Goal: Check status

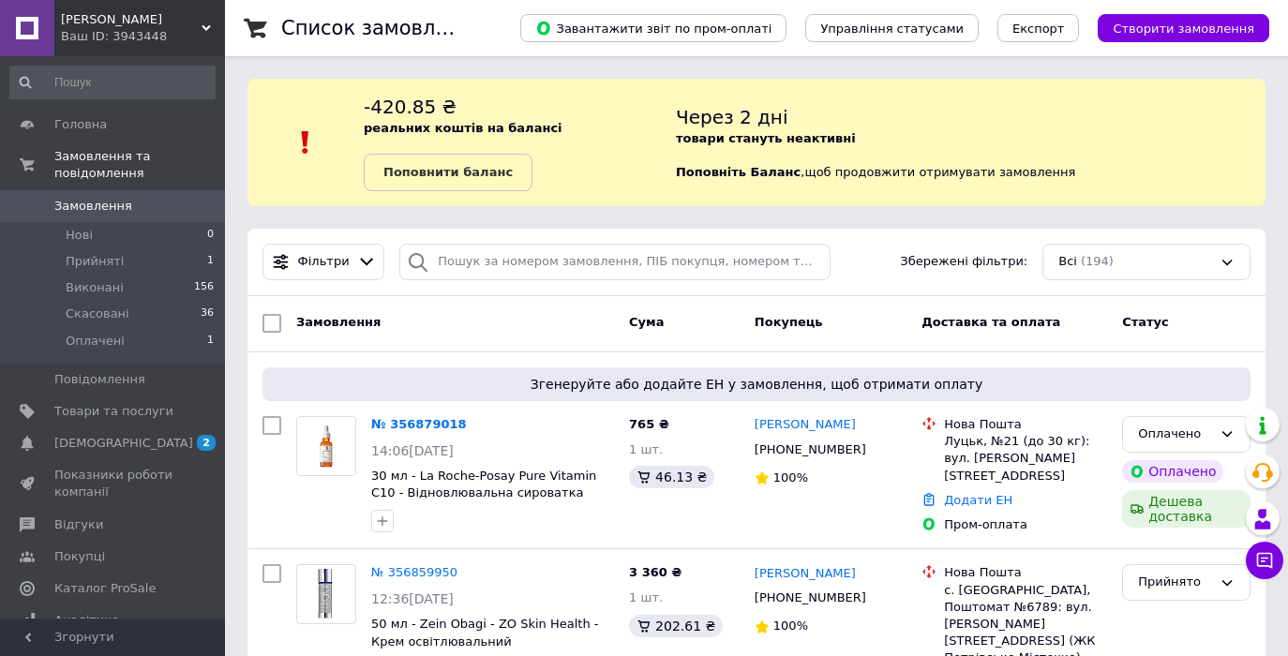
scroll to position [203, 0]
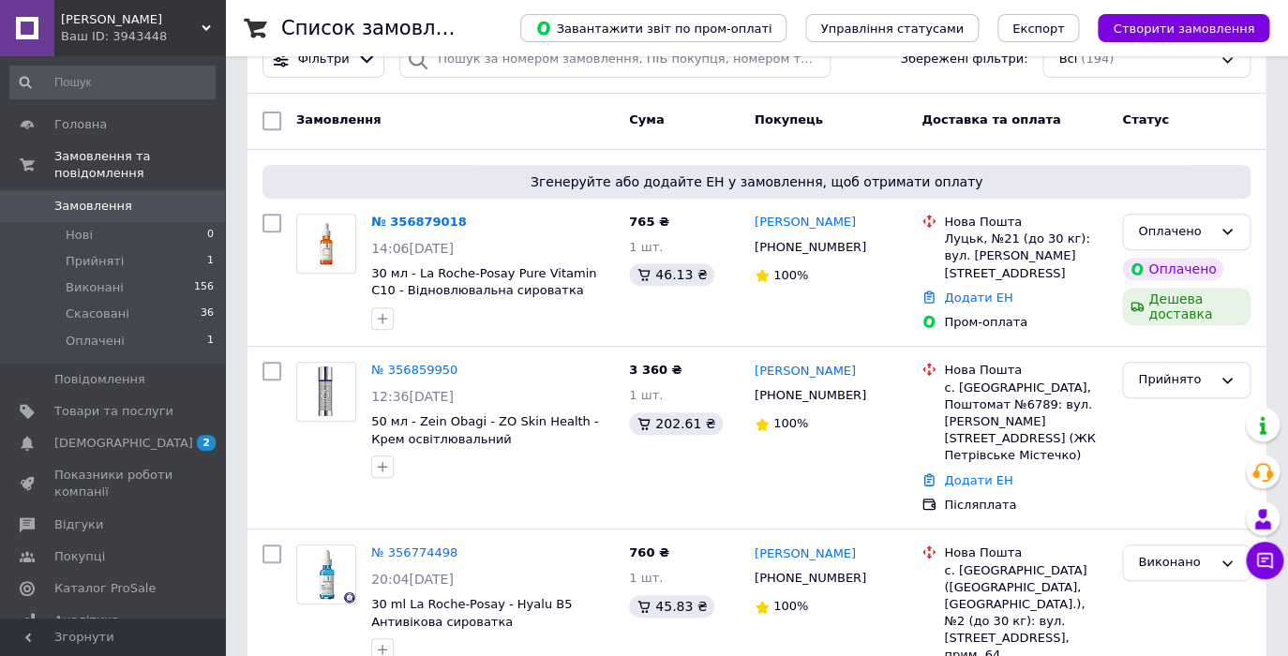
click at [79, 206] on span "Замовлення" at bounding box center [93, 206] width 78 height 17
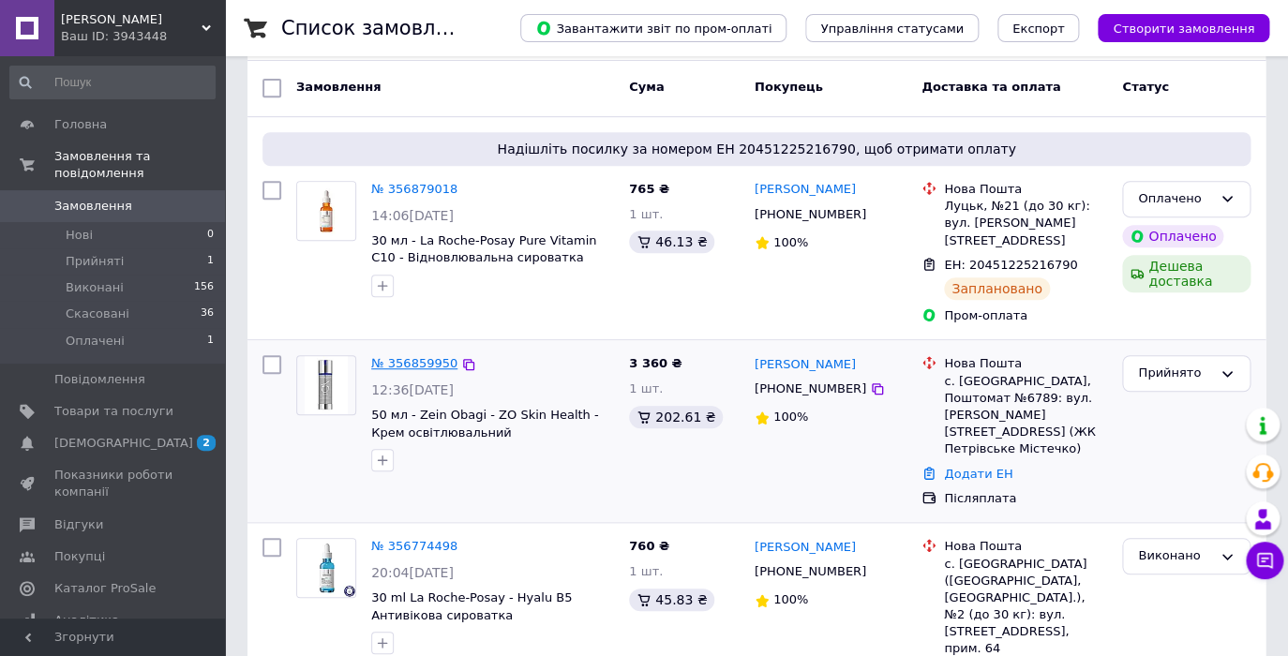
scroll to position [262, 0]
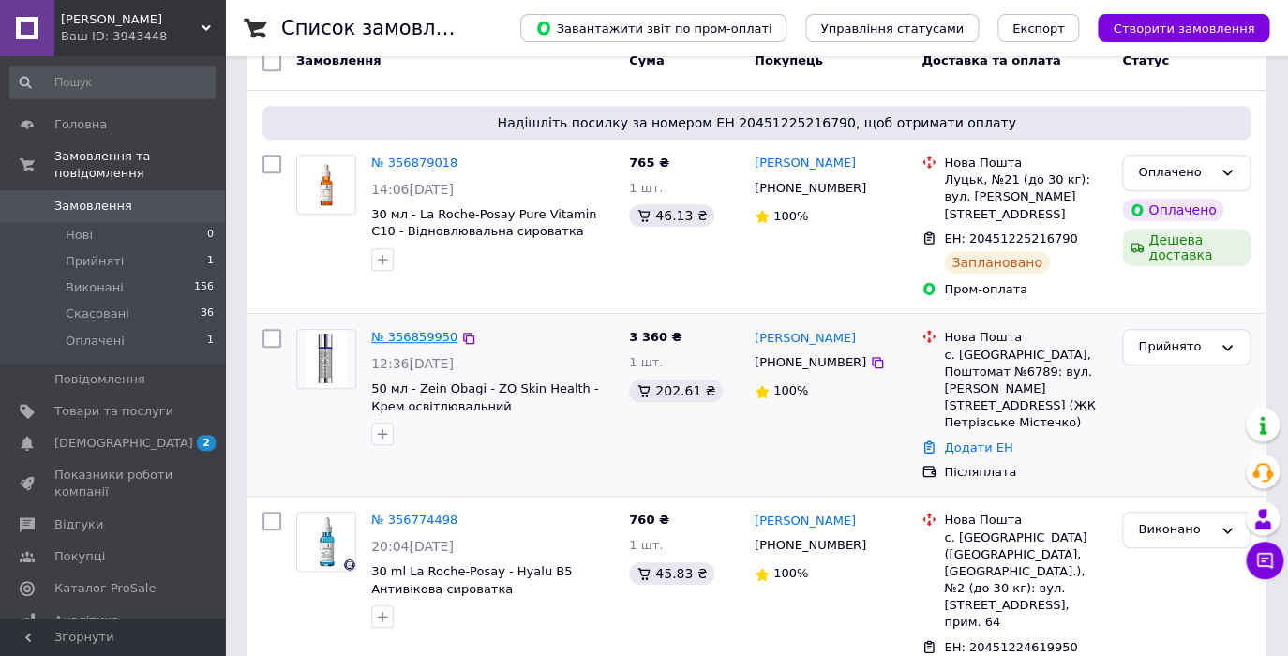
click at [428, 330] on link "№ 356859950" at bounding box center [414, 337] width 86 height 14
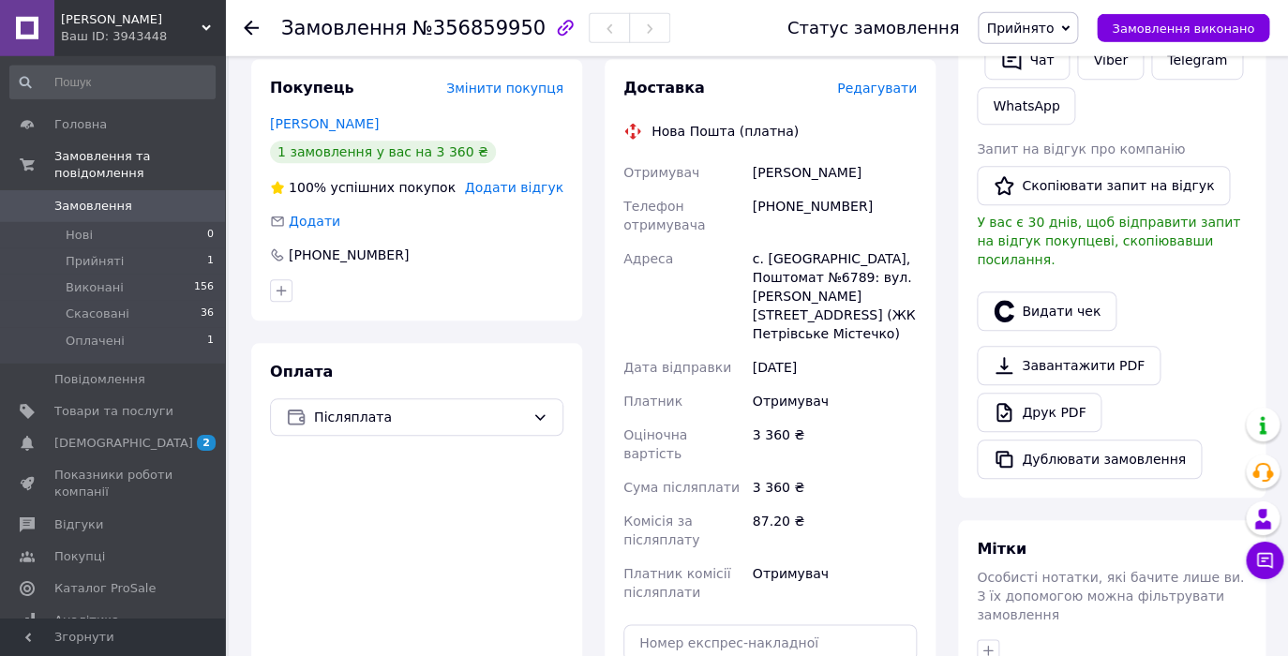
scroll to position [574, 0]
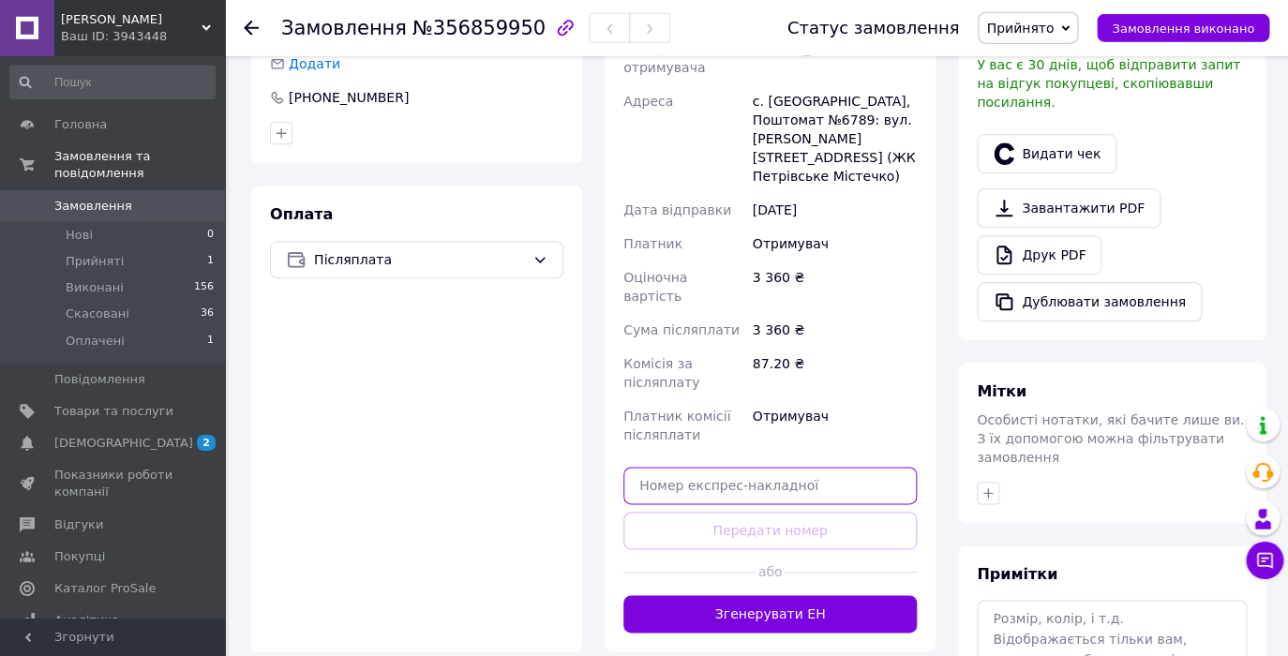
click at [682, 467] on input "text" at bounding box center [770, 486] width 293 height 38
paste input "20451225227297"
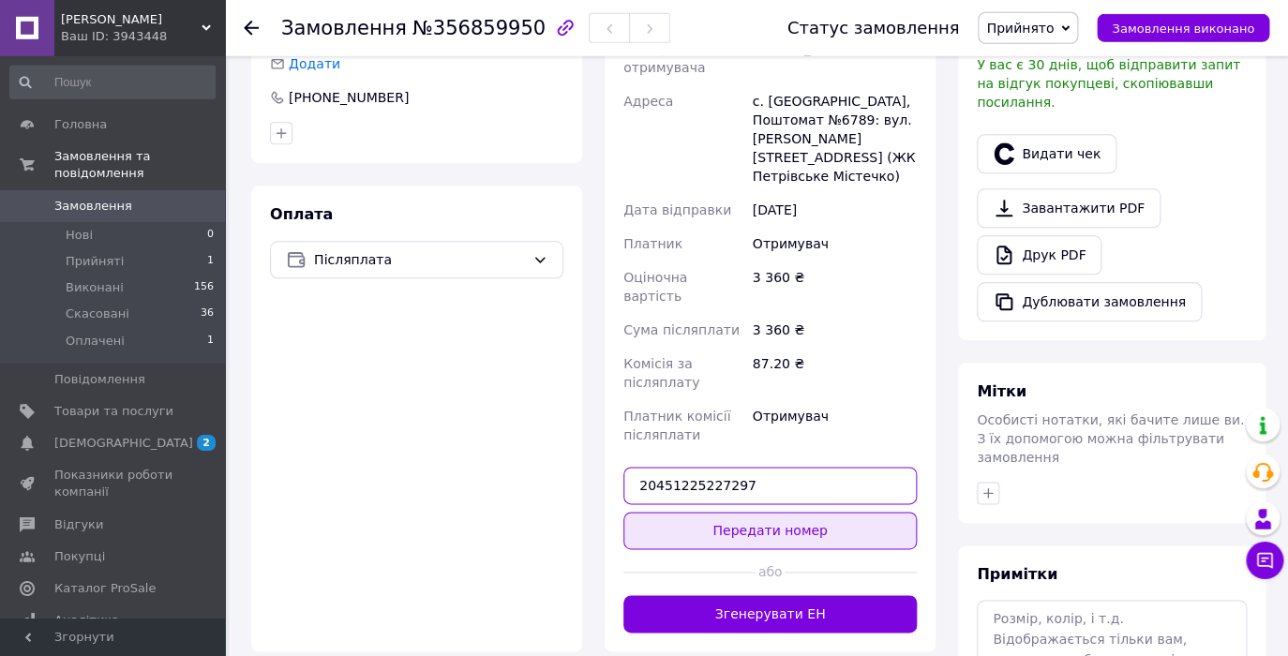
type input "20451225227297"
click at [743, 512] on button "Передати номер" at bounding box center [770, 531] width 293 height 38
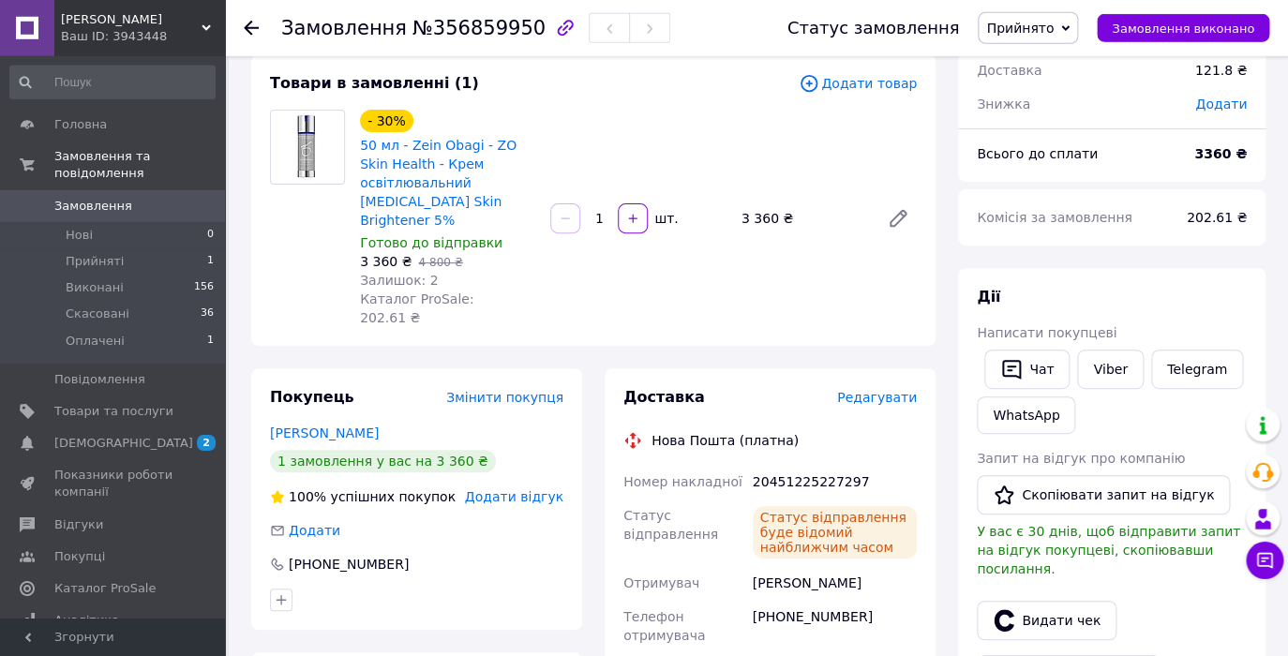
scroll to position [0, 0]
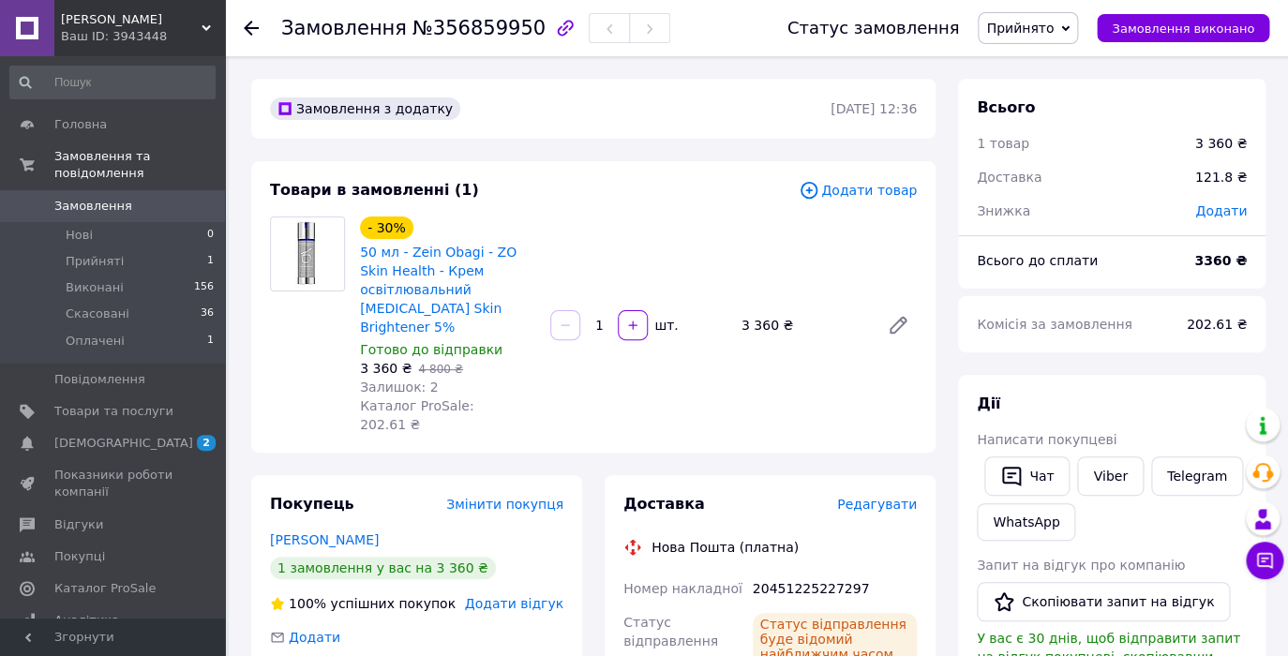
click at [127, 208] on span "Замовлення" at bounding box center [113, 206] width 119 height 17
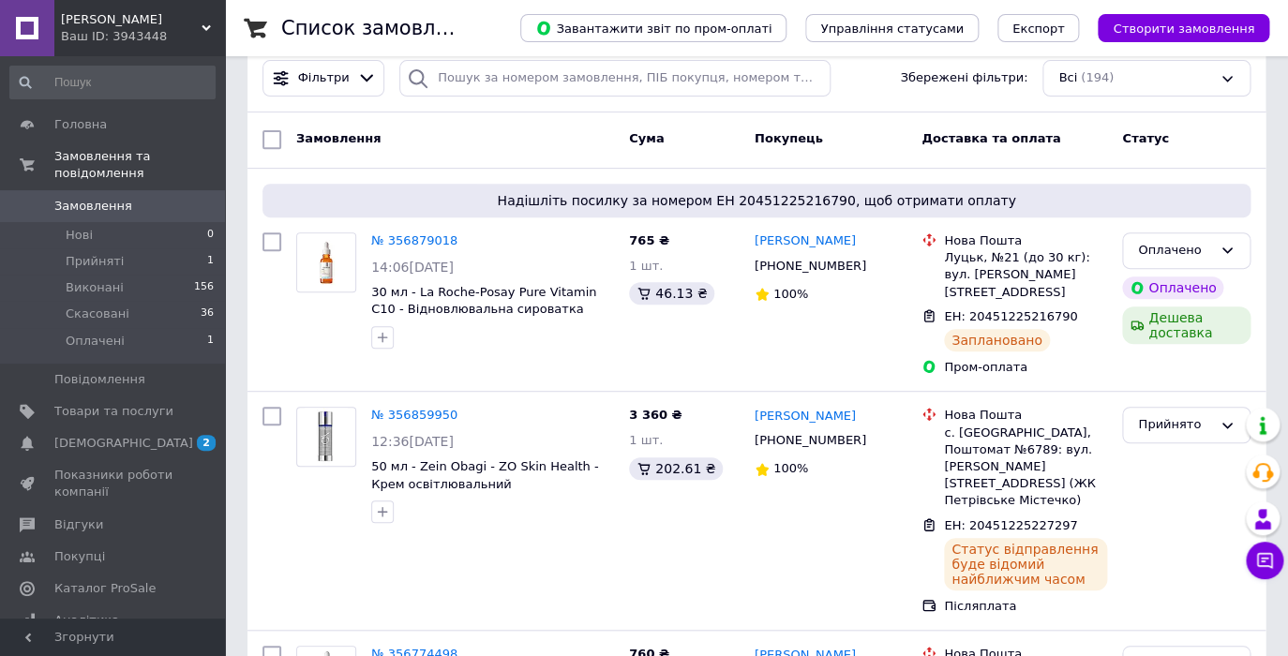
scroll to position [216, 0]
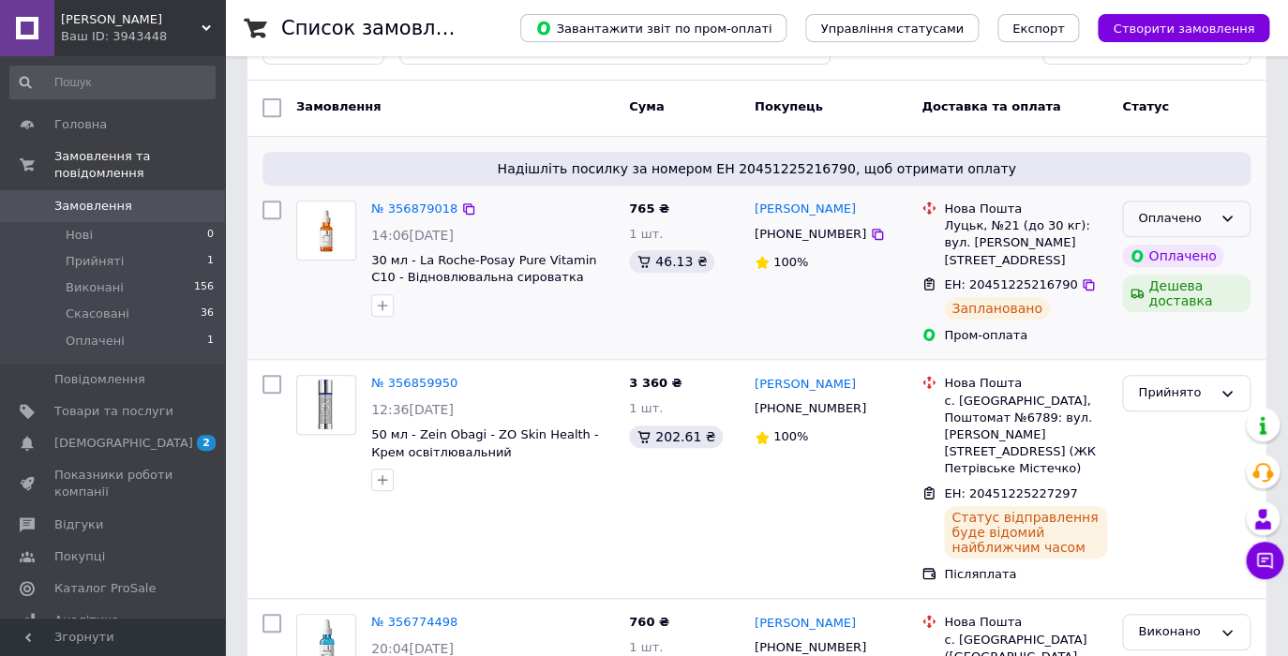
click at [1239, 212] on div "Оплачено" at bounding box center [1186, 219] width 128 height 37
click at [1179, 255] on li "Прийнято" at bounding box center [1186, 258] width 127 height 35
